Goal: Transaction & Acquisition: Purchase product/service

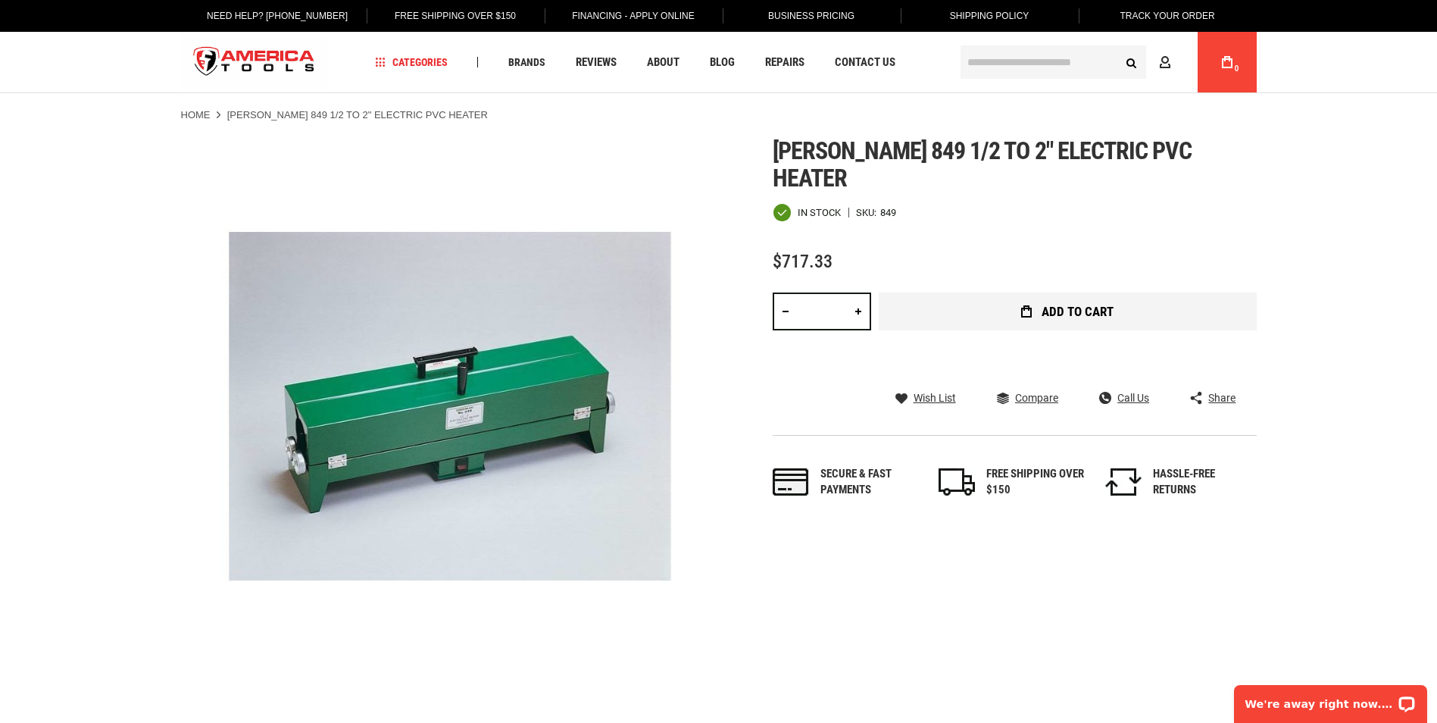
click at [1073, 305] on span "Add to Cart" at bounding box center [1078, 311] width 72 height 13
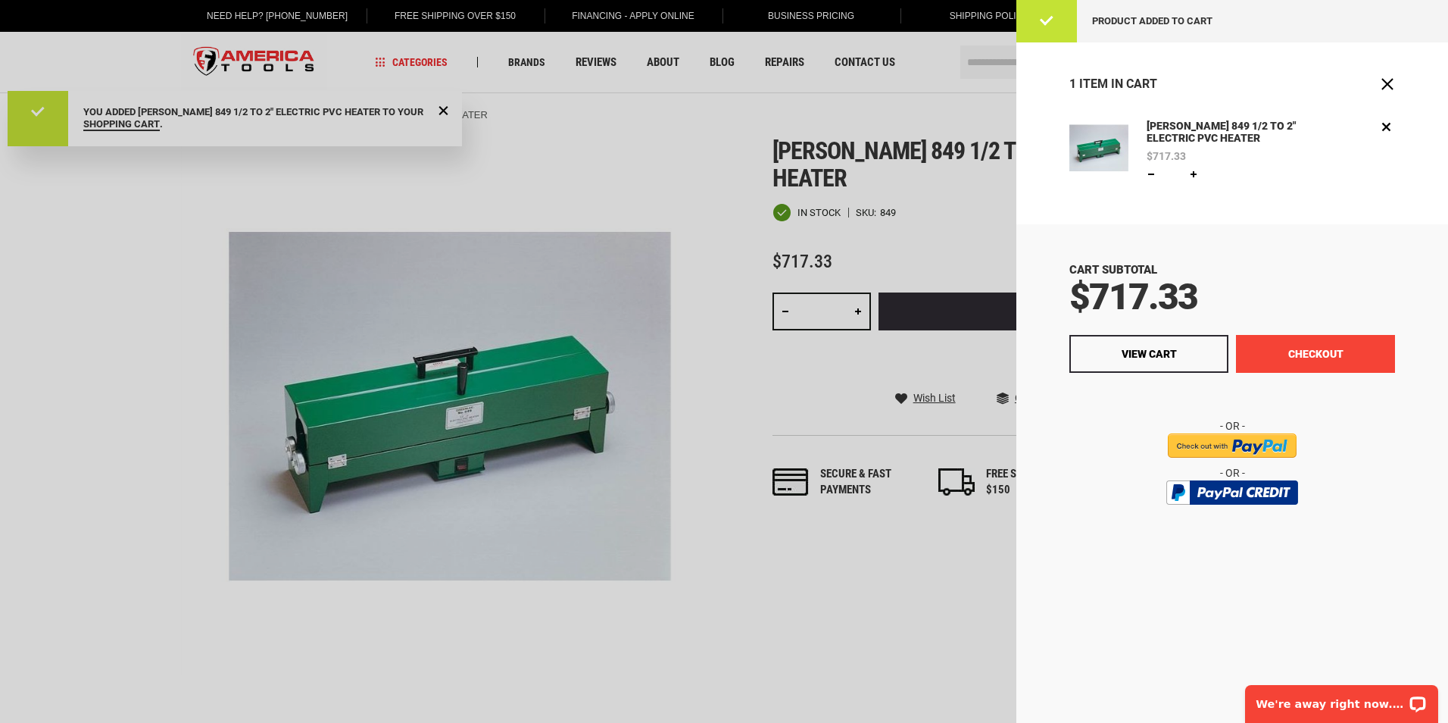
click at [1330, 352] on button "Checkout" at bounding box center [1315, 354] width 159 height 38
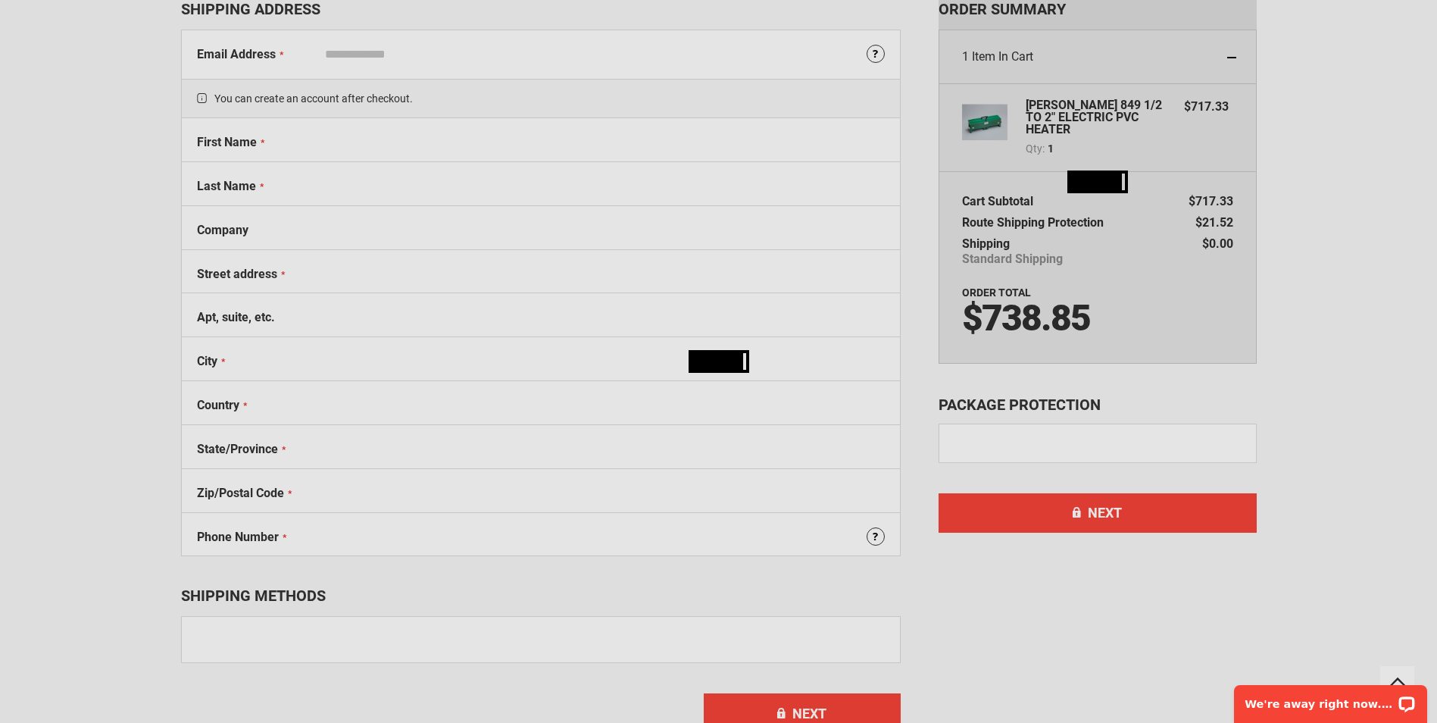
select select "**"
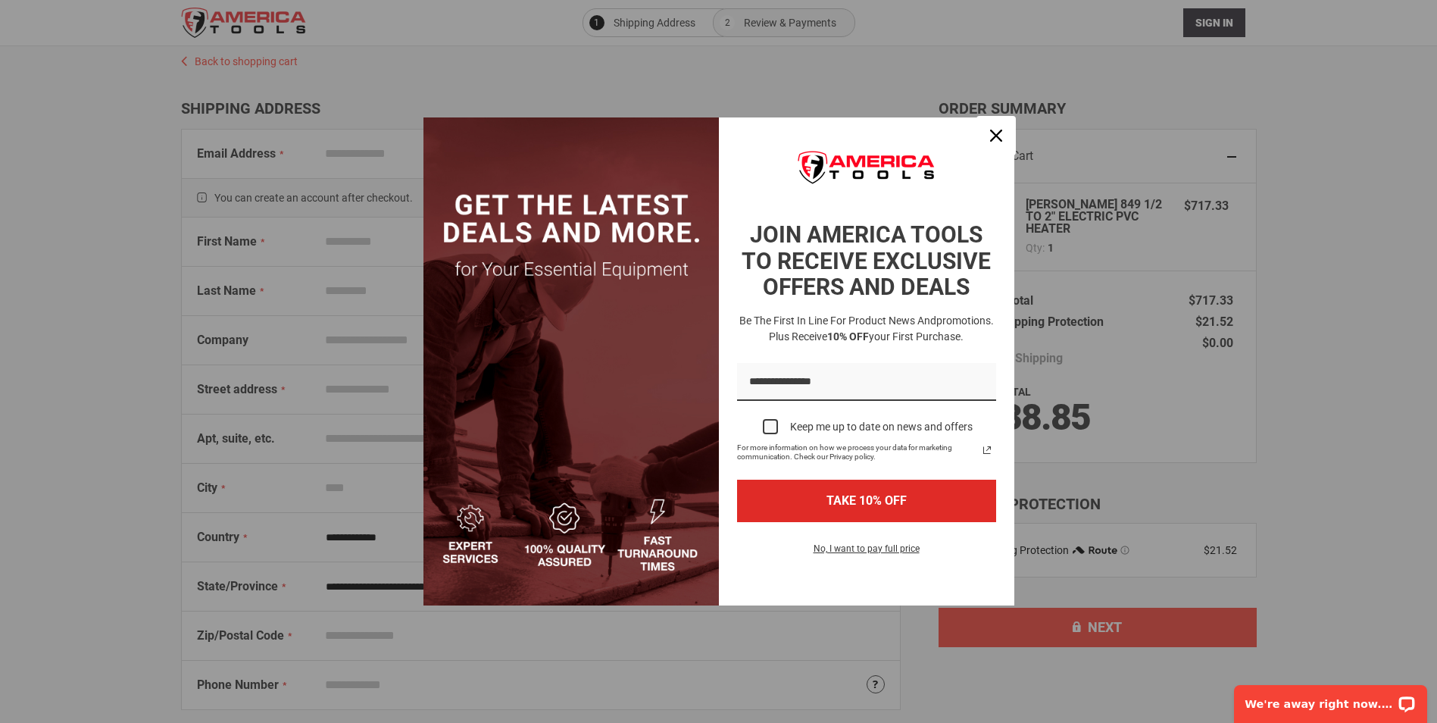
drag, startPoint x: 996, startPoint y: 133, endPoint x: 997, endPoint y: 145, distance: 12.9
click at [996, 133] on icon "close icon" at bounding box center [996, 136] width 12 height 12
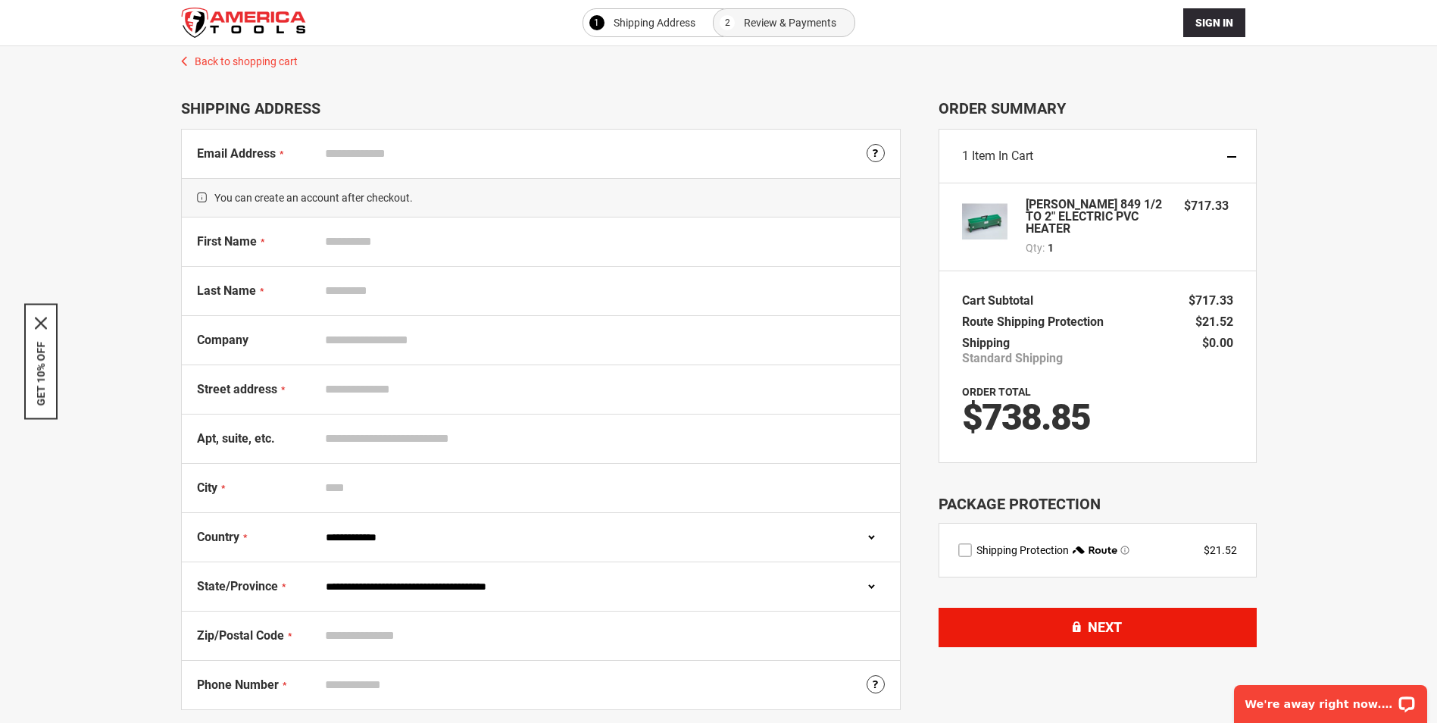
click at [818, 722] on html "Please wait... The store will not work correctly in the case when cookies are d…" at bounding box center [718, 361] width 1437 height 723
